Goal: Task Accomplishment & Management: Use online tool/utility

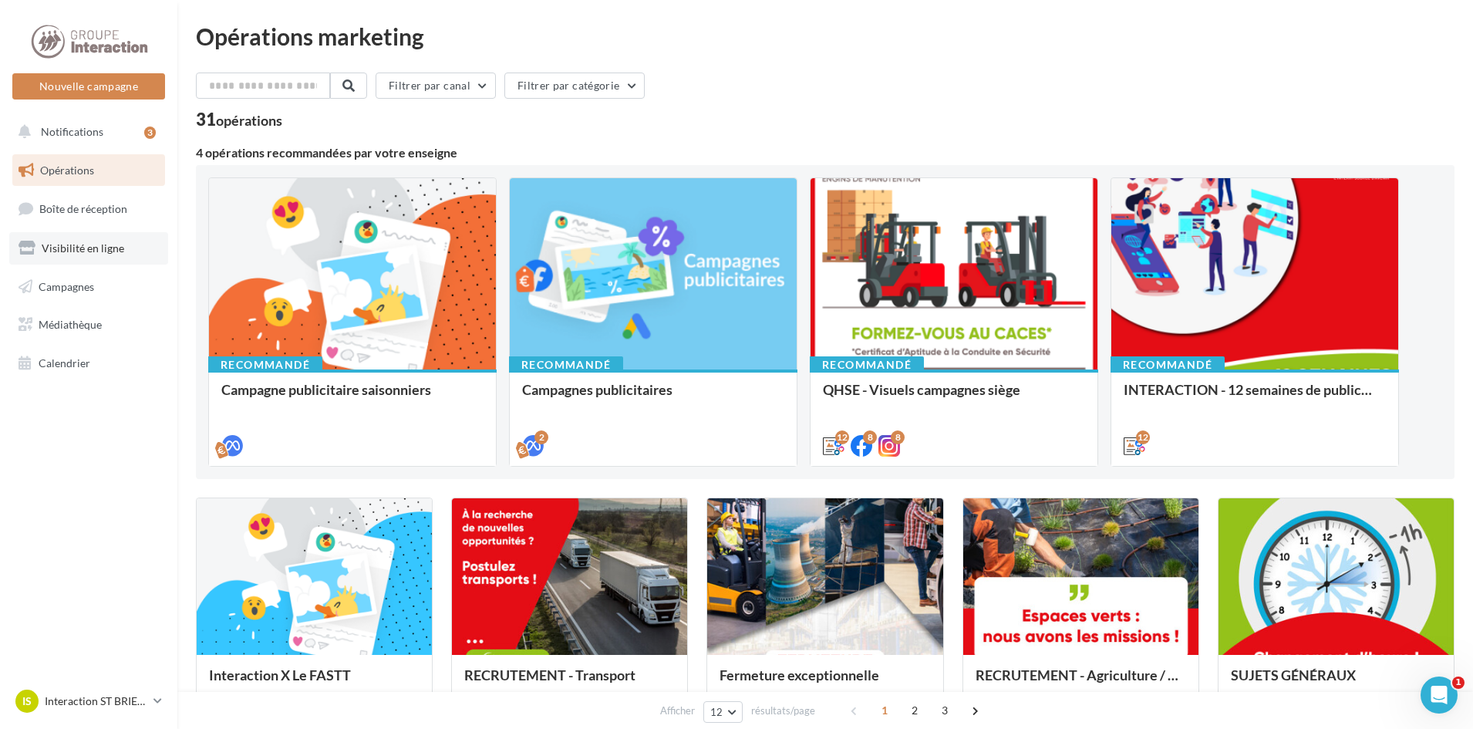
click at [89, 253] on span "Visibilité en ligne" at bounding box center [83, 247] width 83 height 13
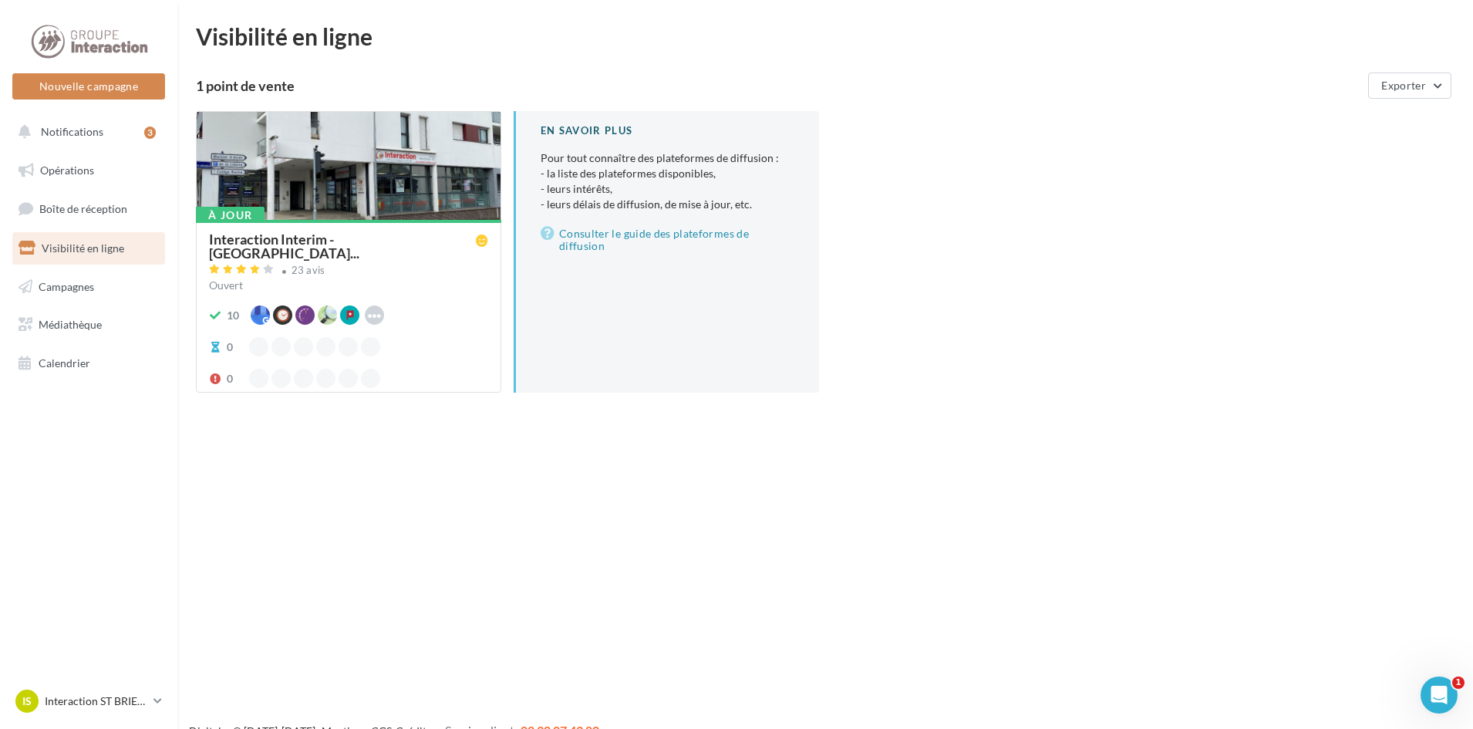
click at [344, 163] on div at bounding box center [349, 166] width 304 height 109
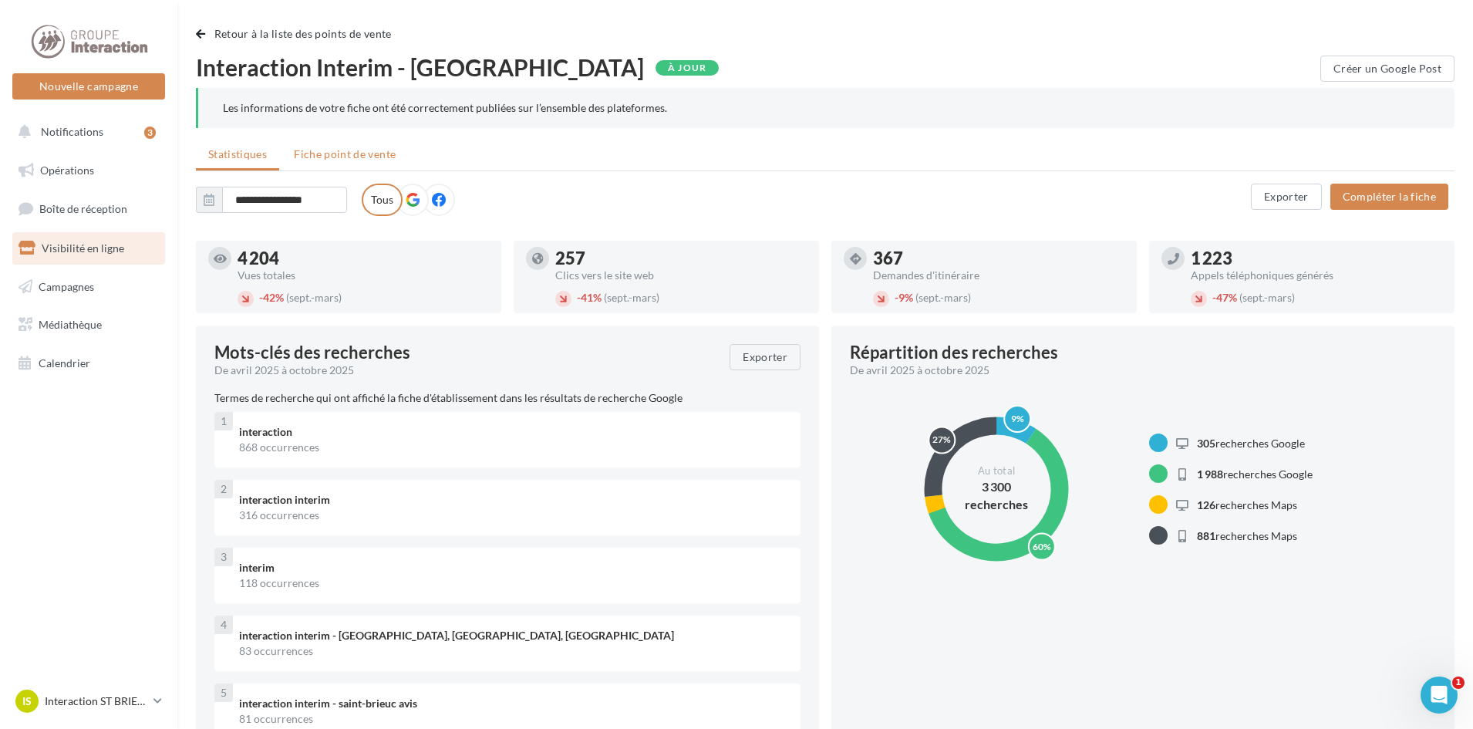
click at [354, 149] on span "Fiche point de vente" at bounding box center [345, 153] width 102 height 13
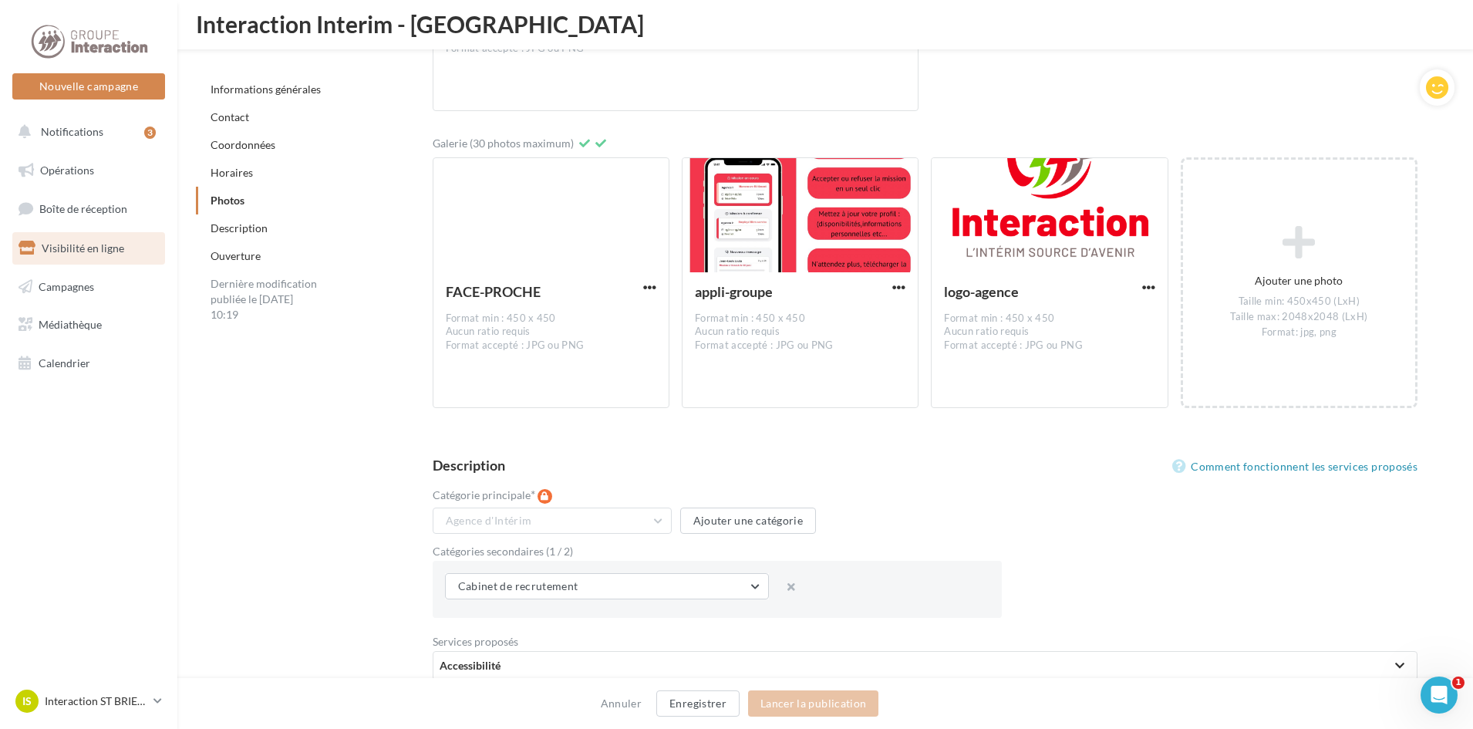
scroll to position [2813, 0]
